Goal: Task Accomplishment & Management: Manage account settings

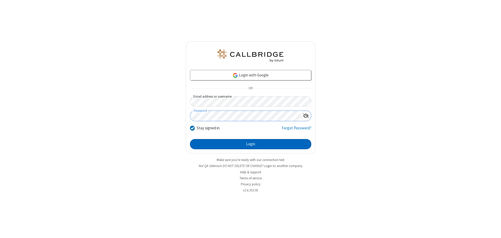
click at [251, 144] on button "Login" at bounding box center [250, 144] width 121 height 10
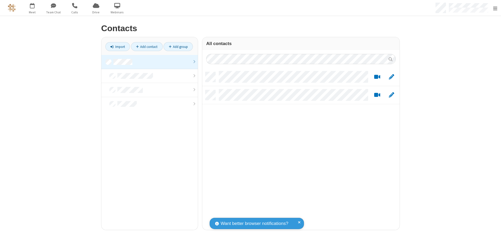
scroll to position [158, 194]
click at [148, 62] on link at bounding box center [149, 62] width 96 height 14
click at [145, 47] on link "Add contact" at bounding box center [147, 46] width 32 height 9
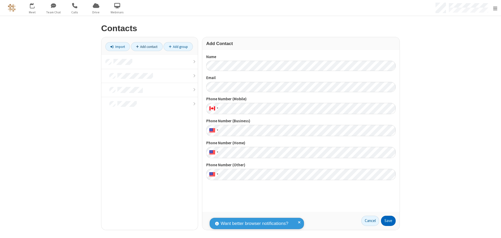
click at [387, 221] on button "Save" at bounding box center [388, 221] width 15 height 10
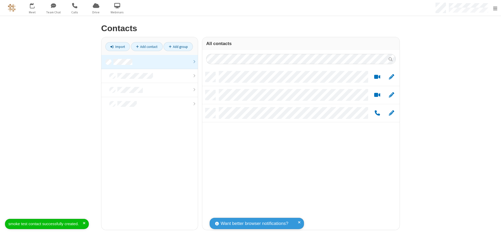
scroll to position [158, 194]
click at [145, 47] on link "Add contact" at bounding box center [147, 46] width 32 height 9
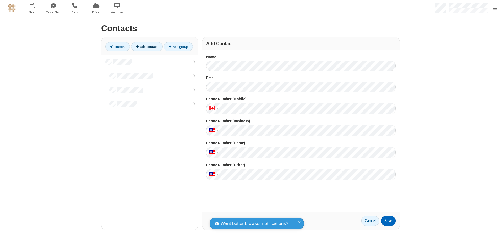
click at [387, 221] on button "Save" at bounding box center [388, 221] width 15 height 10
